Goal: Transaction & Acquisition: Purchase product/service

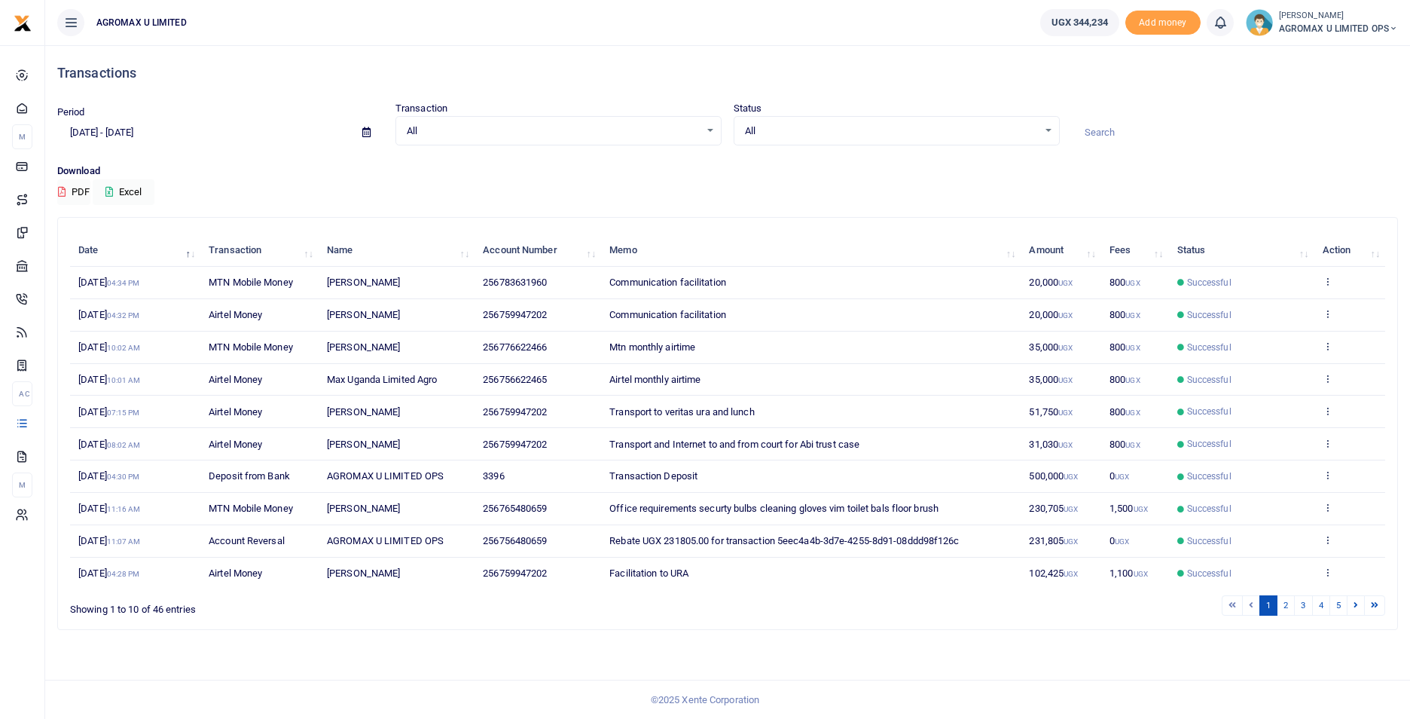
click at [1392, 32] on icon at bounding box center [1393, 28] width 9 height 11
click at [1333, 56] on link "Switch accounts" at bounding box center [1340, 54] width 119 height 21
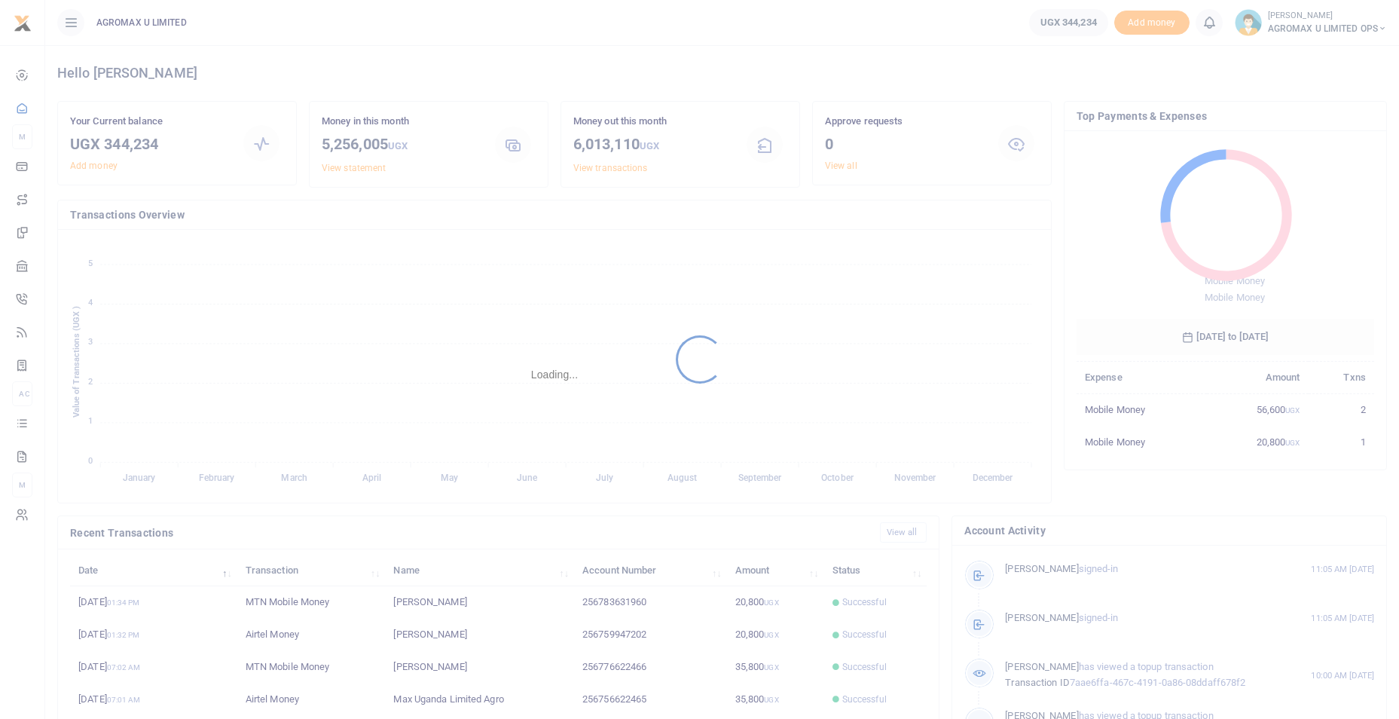
scroll to position [12, 12]
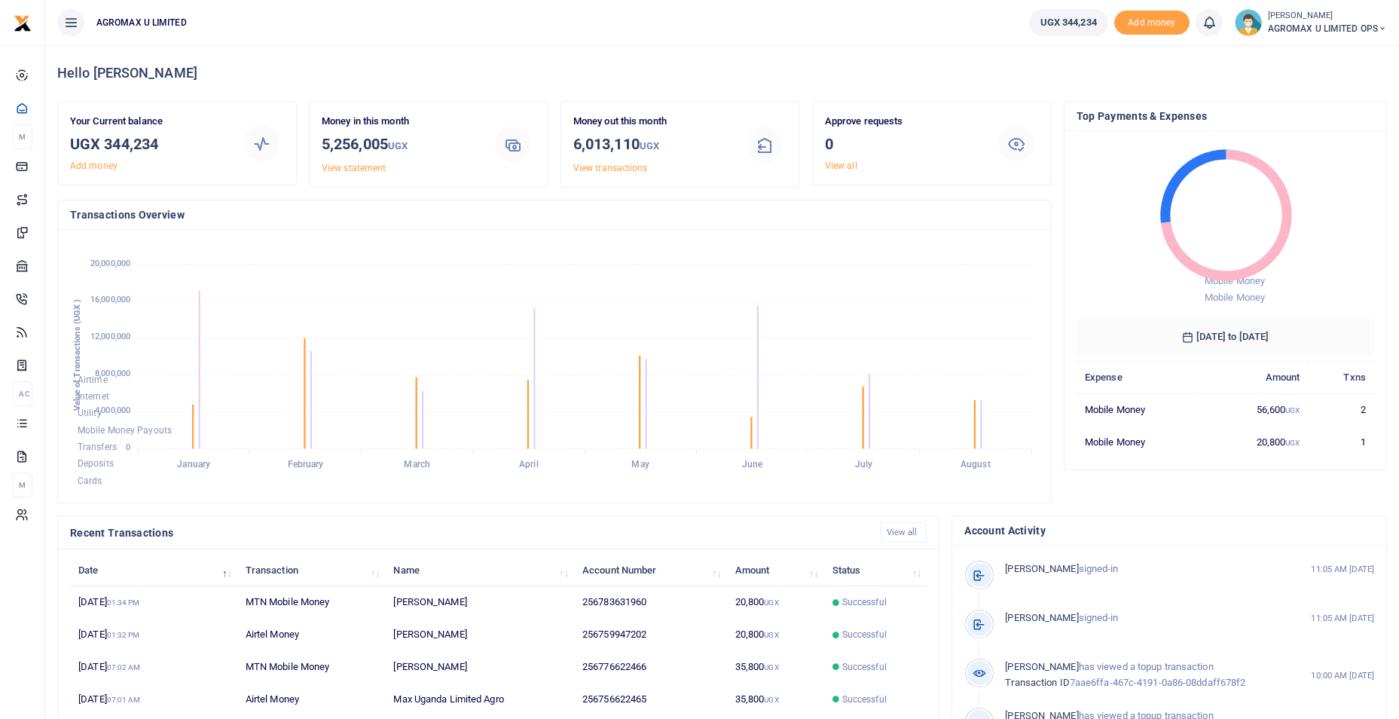
click at [1384, 29] on icon at bounding box center [1382, 28] width 9 height 11
click at [1333, 60] on link "Switch accounts" at bounding box center [1328, 54] width 119 height 21
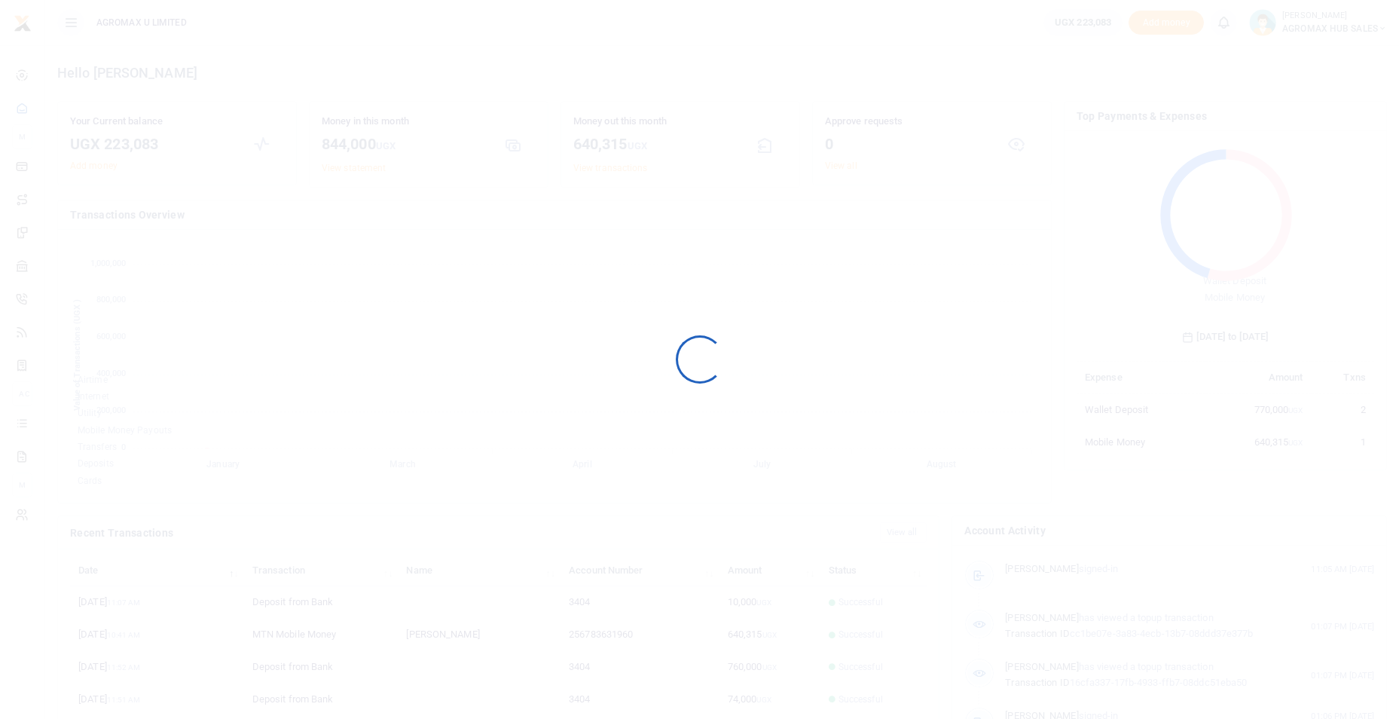
scroll to position [12, 12]
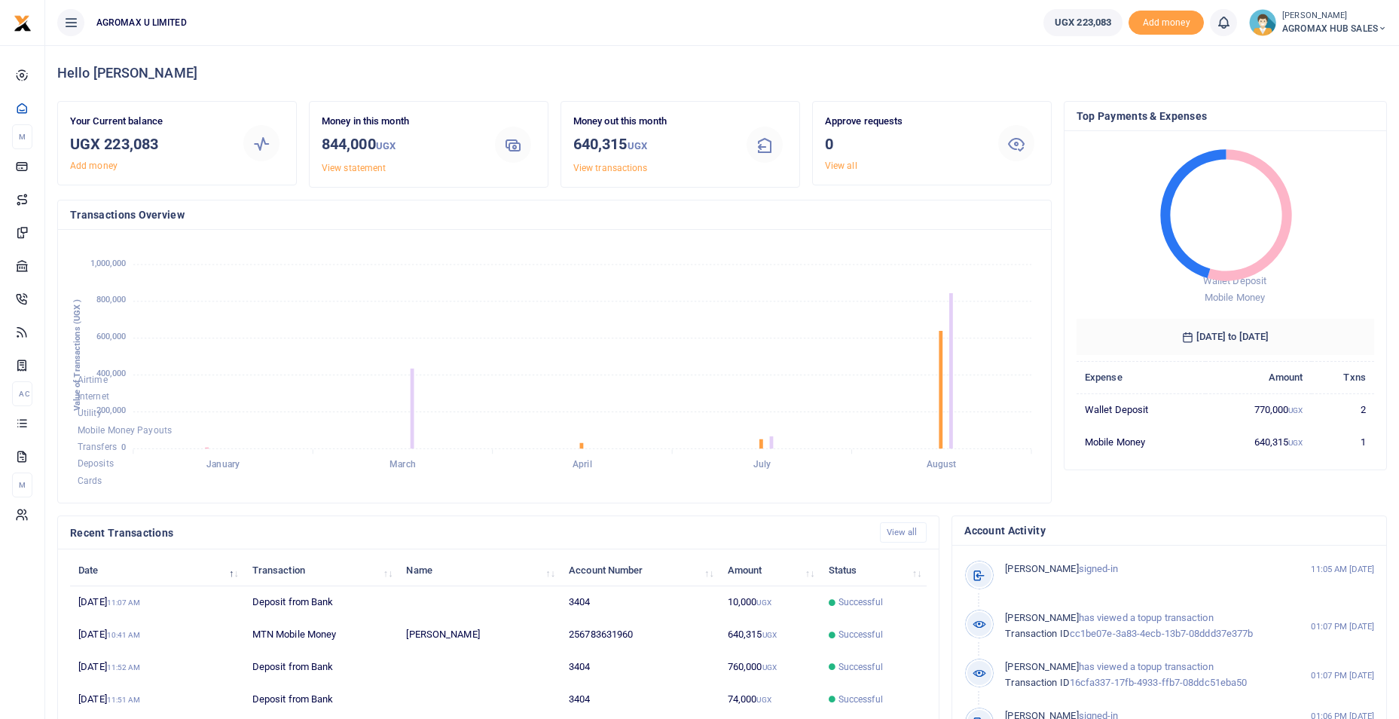
click at [1384, 25] on icon at bounding box center [1382, 28] width 9 height 11
click at [1331, 56] on link "Switch accounts" at bounding box center [1328, 54] width 119 height 21
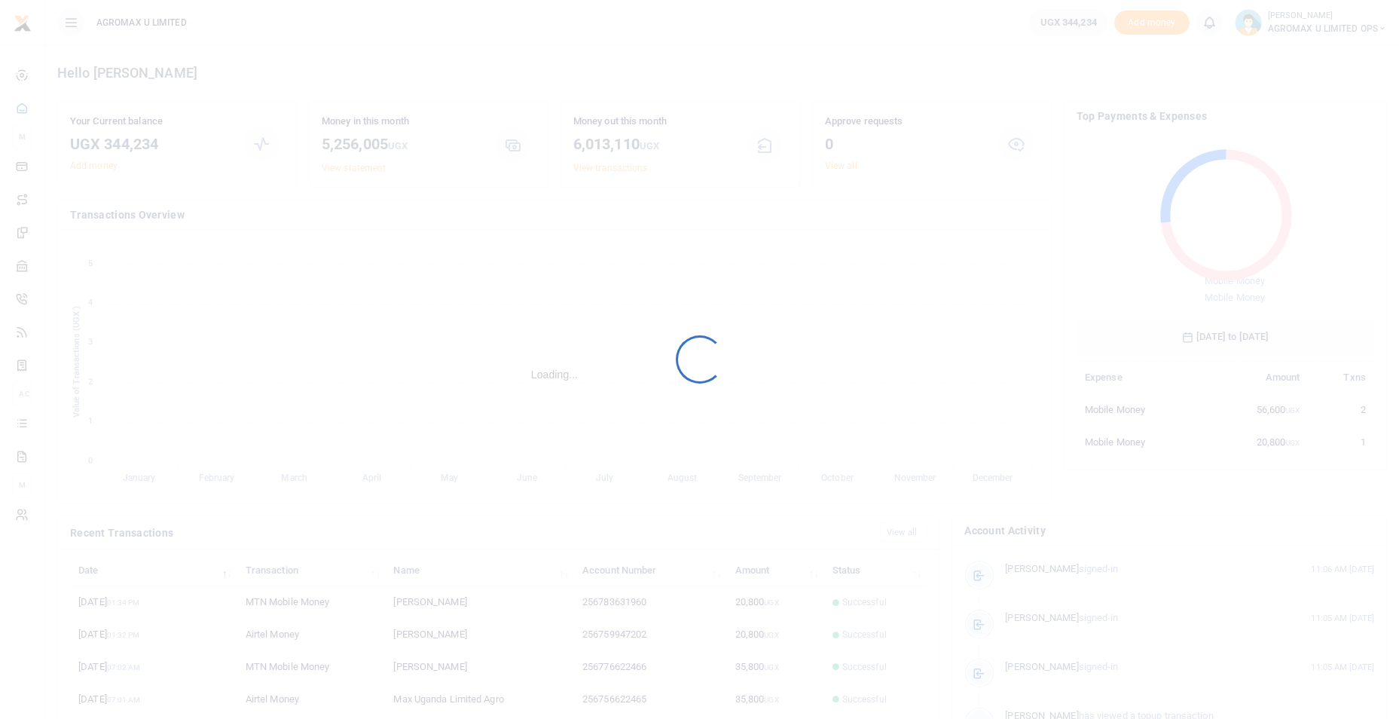
scroll to position [12, 12]
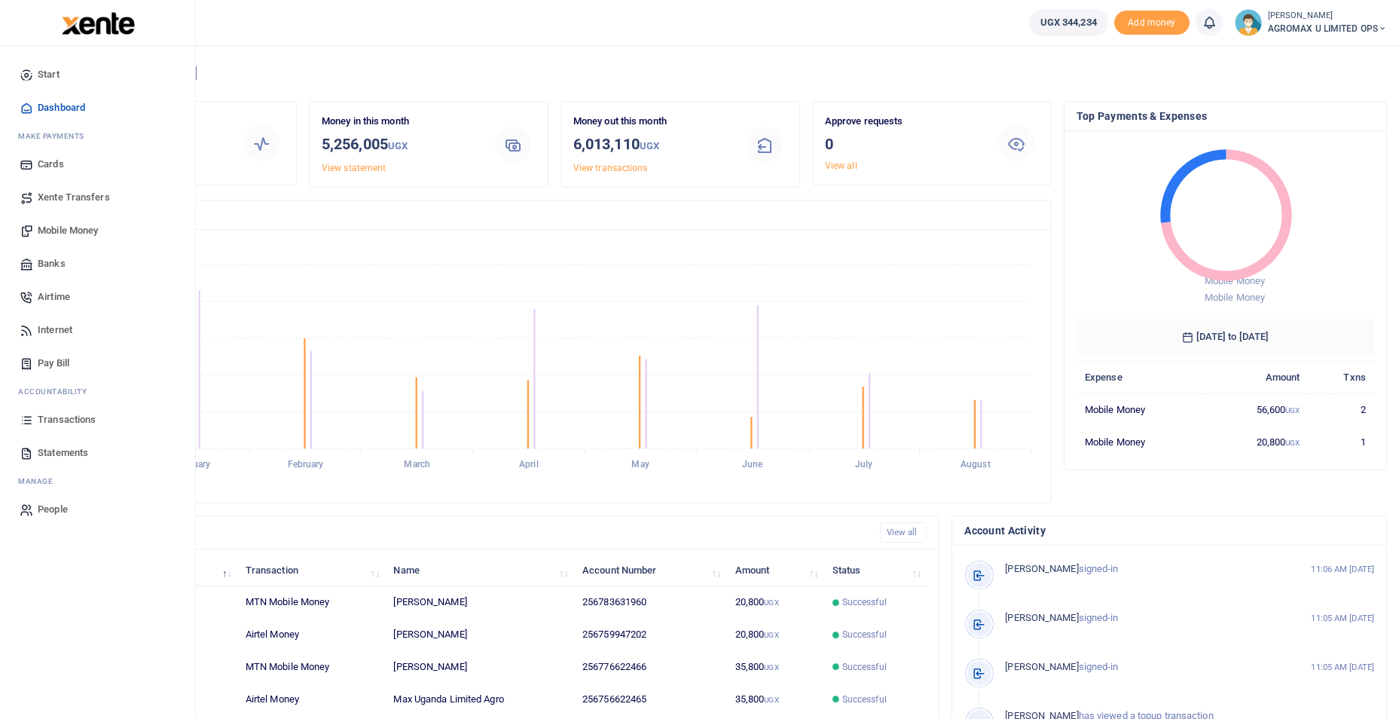
click at [63, 227] on span "Mobile Money" at bounding box center [68, 230] width 60 height 15
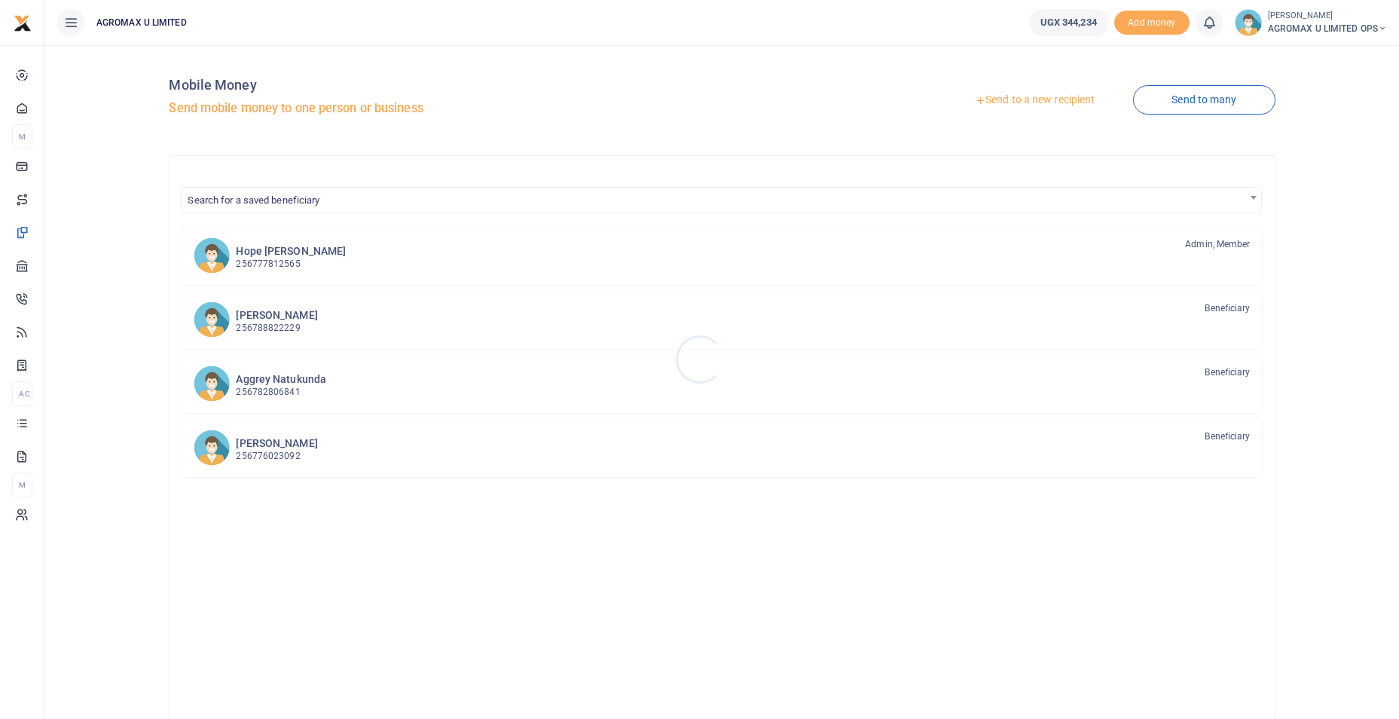
click at [1033, 102] on div at bounding box center [699, 359] width 1399 height 719
click at [1032, 99] on link "Send to a new recipient" at bounding box center [1034, 100] width 197 height 27
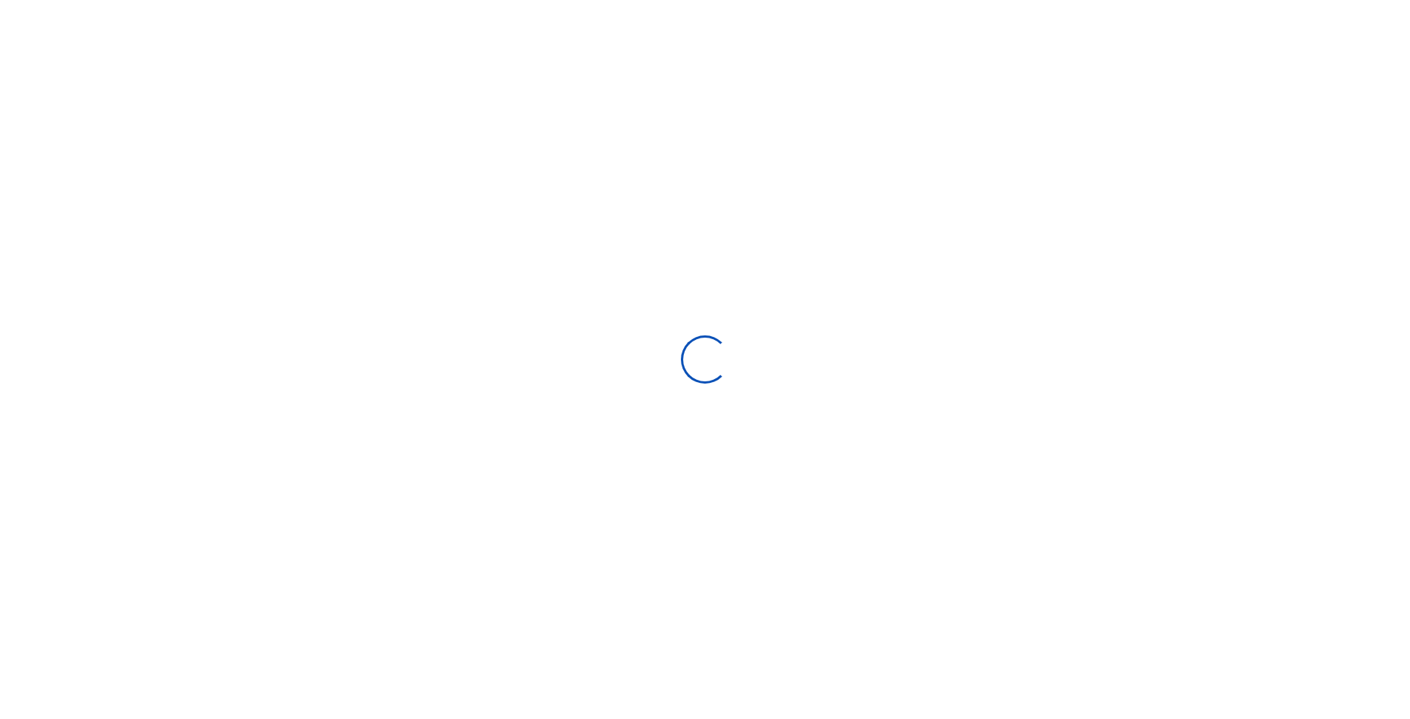
select select
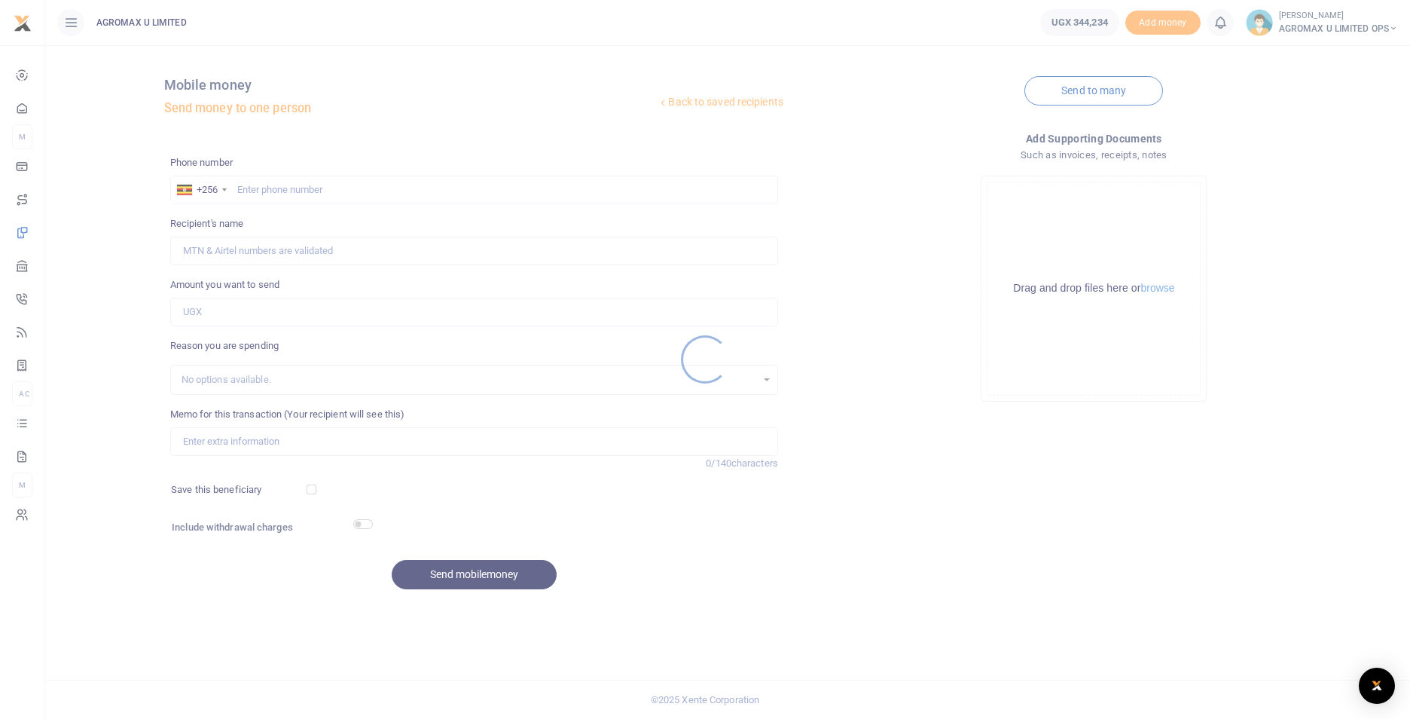
click at [298, 188] on div at bounding box center [705, 359] width 1410 height 719
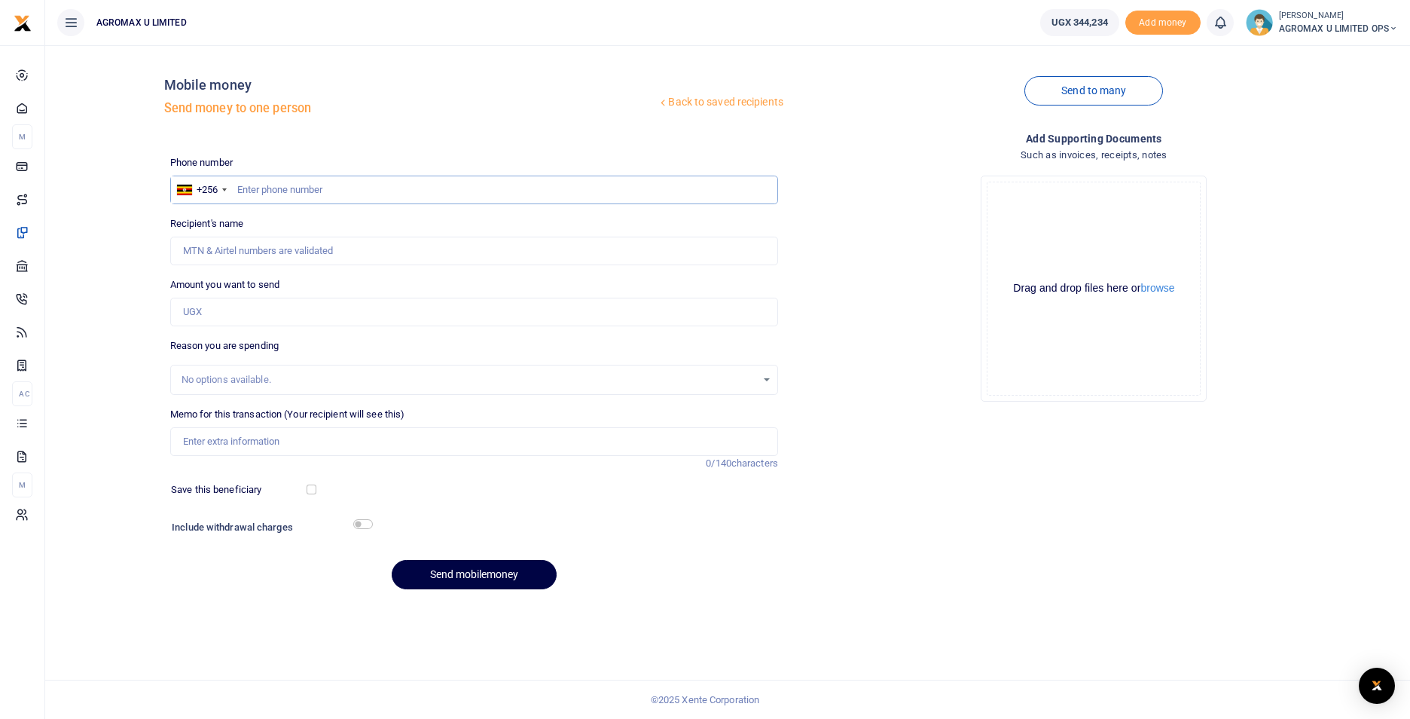
click at [305, 185] on input "text" at bounding box center [474, 190] width 608 height 29
type input "773283283"
type input "Ochom Zurah"
type input "773283283"
click at [210, 310] on input "Amount you want to send" at bounding box center [474, 312] width 608 height 29
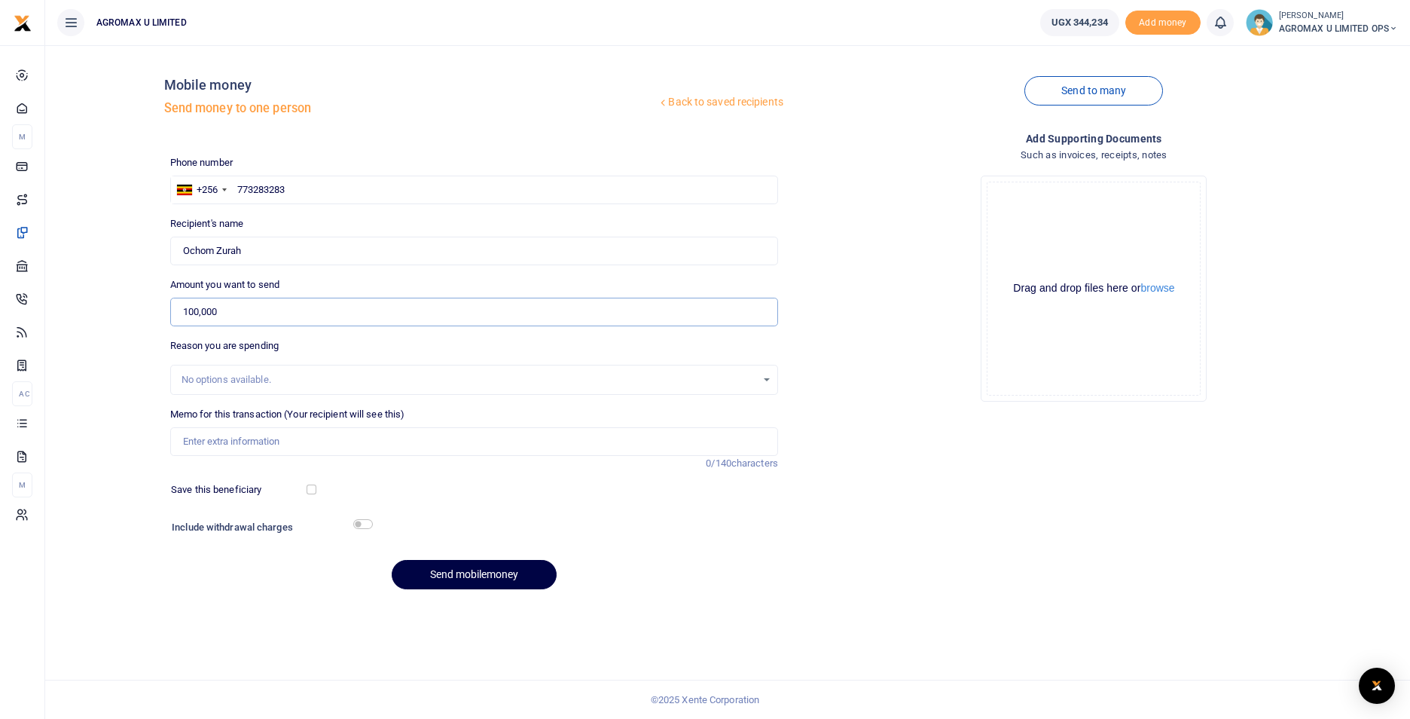
type input "100,000"
click at [242, 435] on input "Memo for this transaction (Your recipient will see this)" at bounding box center [474, 441] width 608 height 29
type input "p"
type input "electricity and water bills for moroto"
click at [446, 571] on button "Send mobilemoney" at bounding box center [474, 574] width 165 height 29
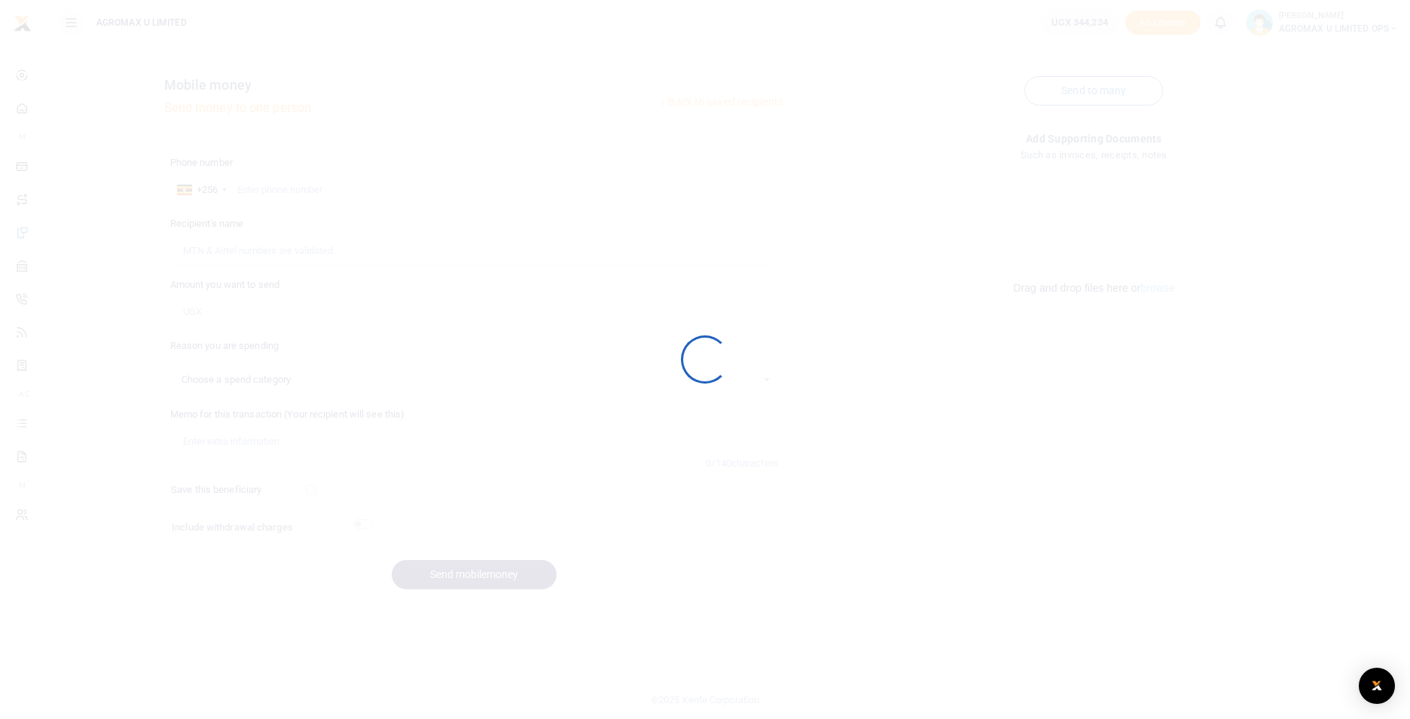
select select
